Goal: Transaction & Acquisition: Purchase product/service

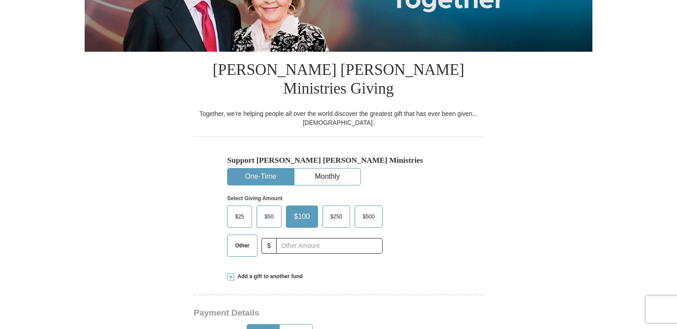
scroll to position [273, 0]
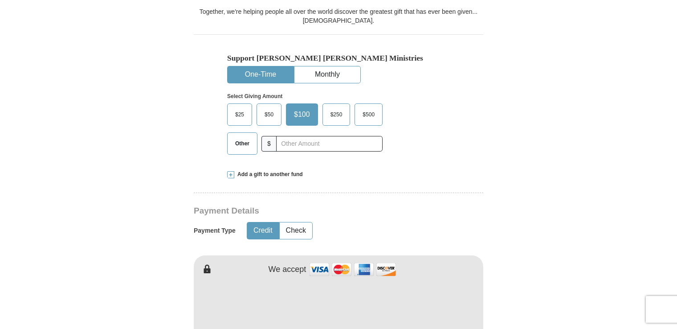
click at [257, 66] on button "One-Time" at bounding box center [261, 74] width 66 height 16
click at [240, 137] on span "Other" at bounding box center [242, 143] width 23 height 13
click at [0, 0] on input "Other" at bounding box center [0, 0] width 0 height 0
click at [268, 171] on span "Add a gift to another fund" at bounding box center [268, 175] width 69 height 8
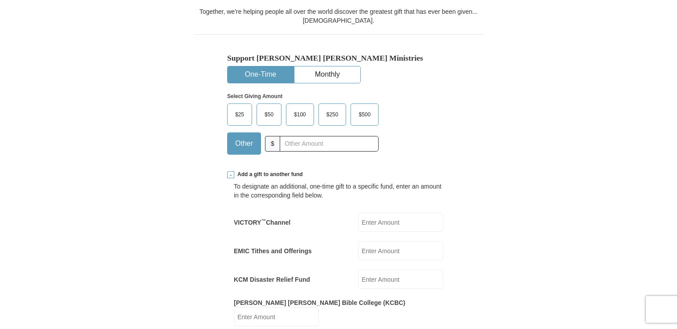
click at [377, 212] on input "VICTORY ™ Channel" at bounding box center [400, 221] width 85 height 19
type input "50.00"
type input "[PERSON_NAME]"
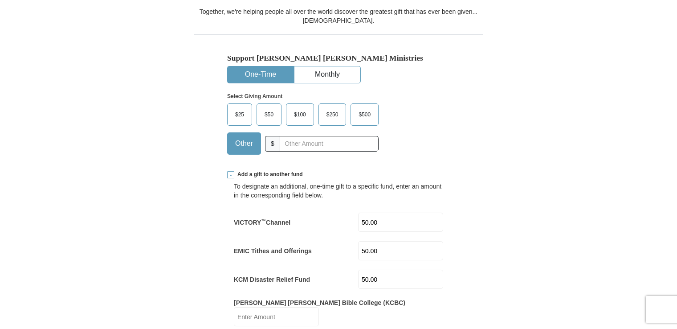
type input "[PERSON_NAME]"
type input "[EMAIL_ADDRESS][US_STATE][DOMAIN_NAME]"
type input "PO Box 11"
type input "Rapidan"
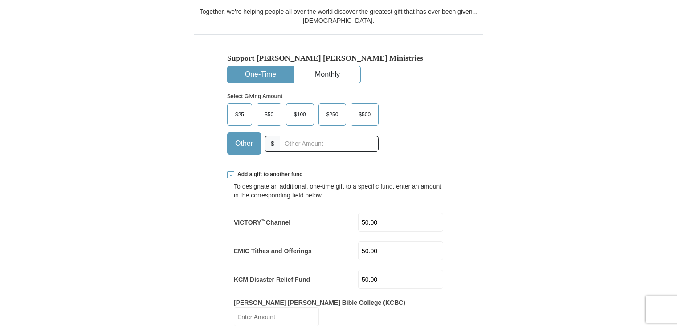
select select "VA"
type input "22733"
type input "4349240151"
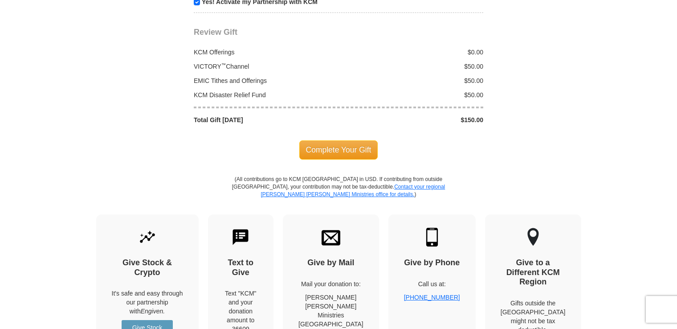
scroll to position [1108, 0]
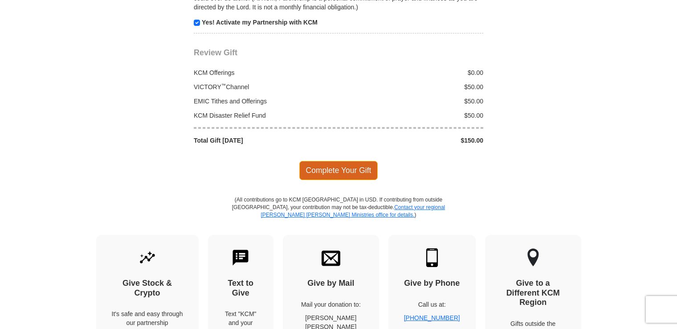
click at [336, 161] on span "Complete Your Gift" at bounding box center [338, 170] width 79 height 19
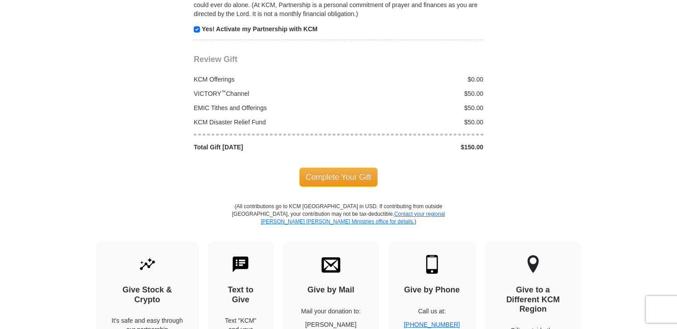
scroll to position [1151, 0]
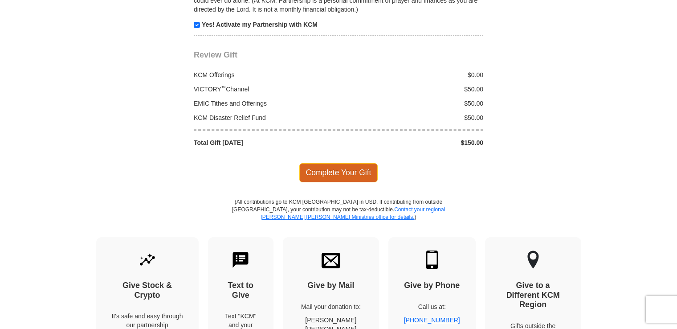
click at [343, 163] on span "Complete Your Gift" at bounding box center [338, 172] width 79 height 19
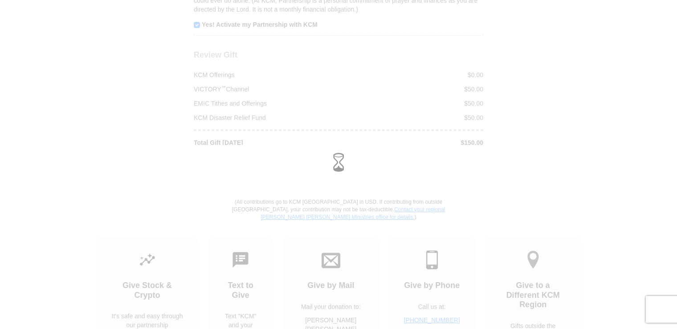
scroll to position [1106, 0]
